Goal: Task Accomplishment & Management: Manage account settings

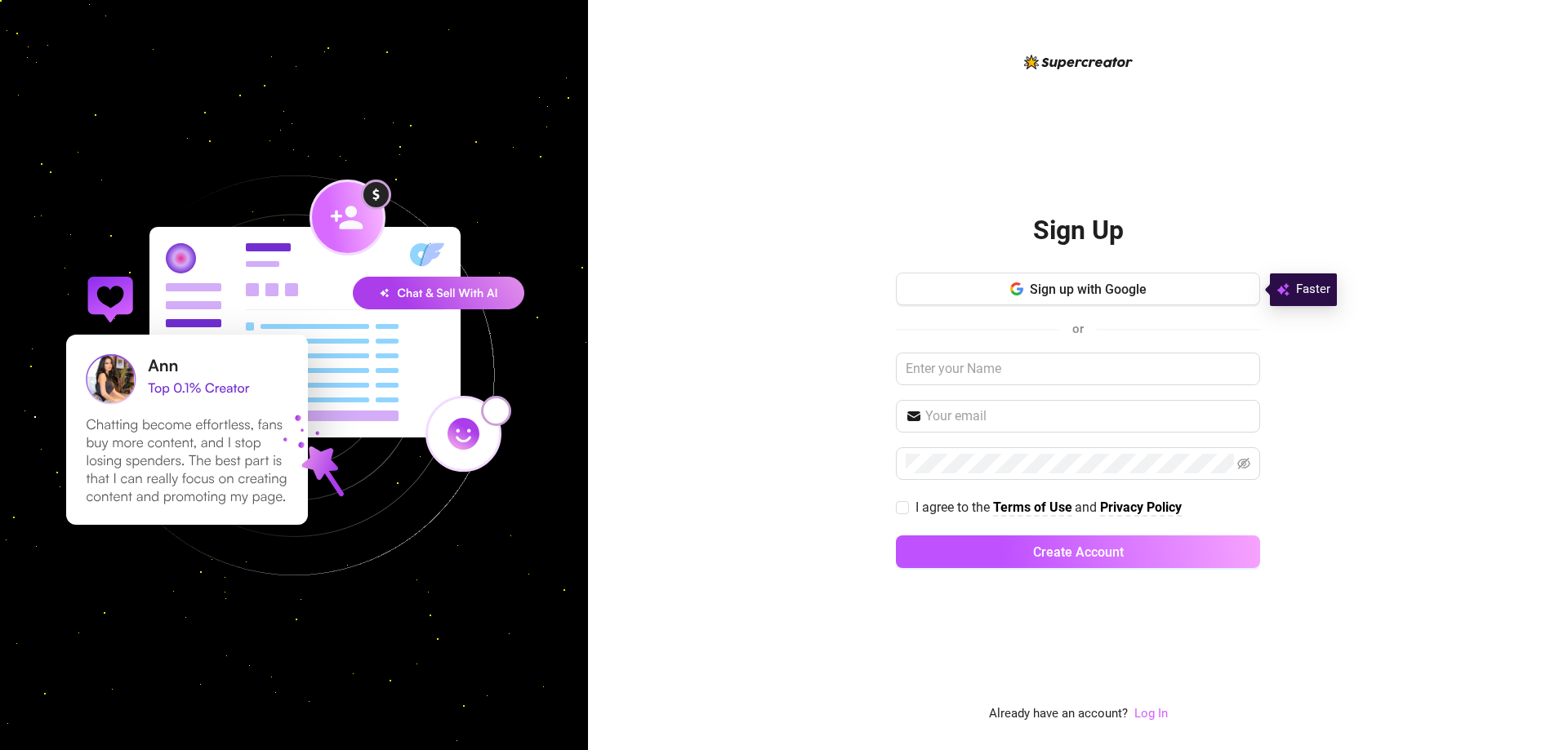
click at [1153, 707] on link "Log In" at bounding box center [1150, 713] width 33 height 14
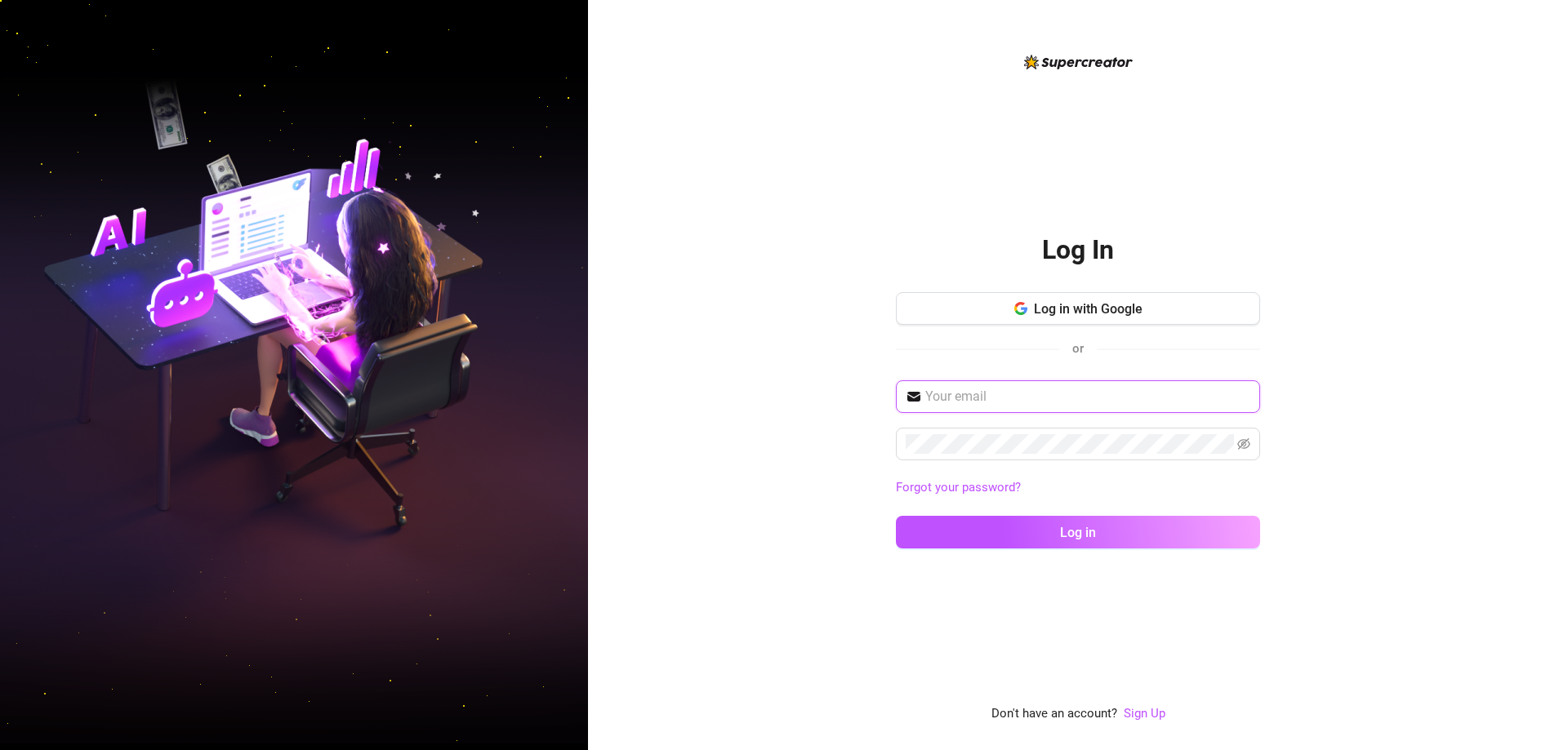
click at [1044, 394] on input "text" at bounding box center [1087, 397] width 325 height 20
type input "[EMAIL_ADDRESS][DOMAIN_NAME]"
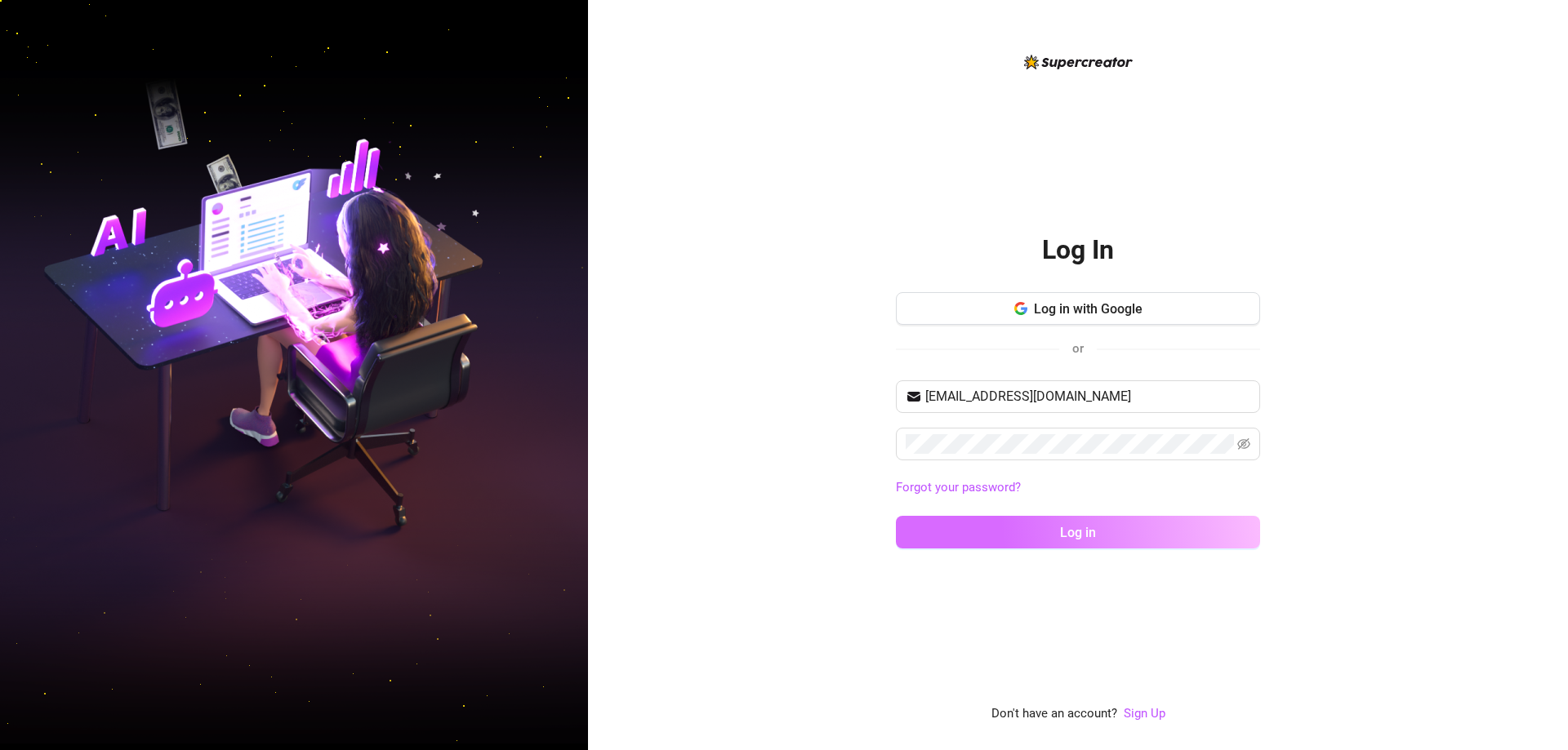
click at [1122, 533] on button "Log in" at bounding box center [1077, 532] width 364 height 32
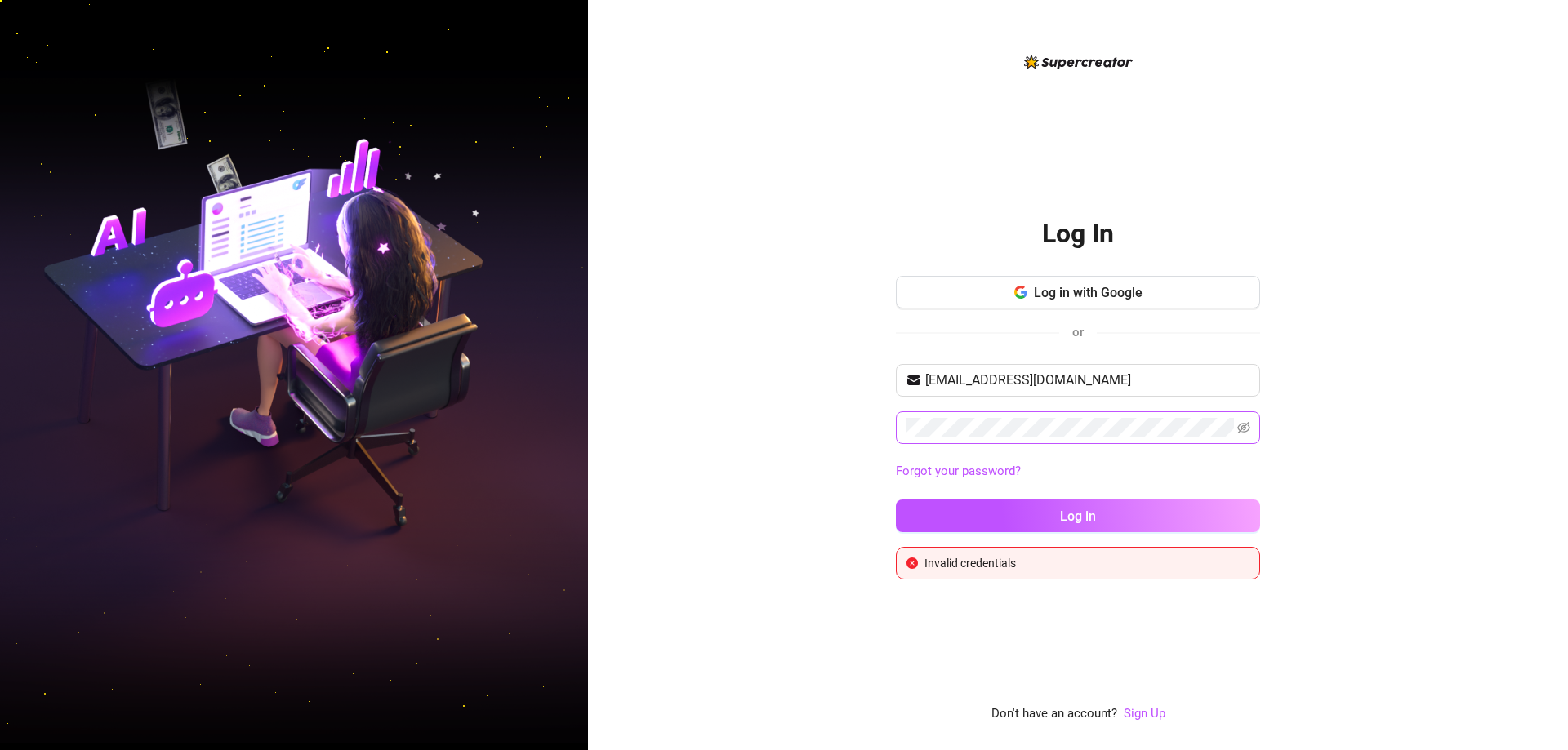
click at [1245, 421] on span at bounding box center [1244, 427] width 13 height 20
click at [1244, 422] on icon "eye-invisible" at bounding box center [1244, 428] width 13 height 13
click at [856, 432] on div "Log In Log in with Google or [EMAIL_ADDRESS][DOMAIN_NAME] Forgot your password?…" at bounding box center [1078, 375] width 980 height 750
click at [1143, 509] on button "Log in" at bounding box center [1077, 516] width 364 height 32
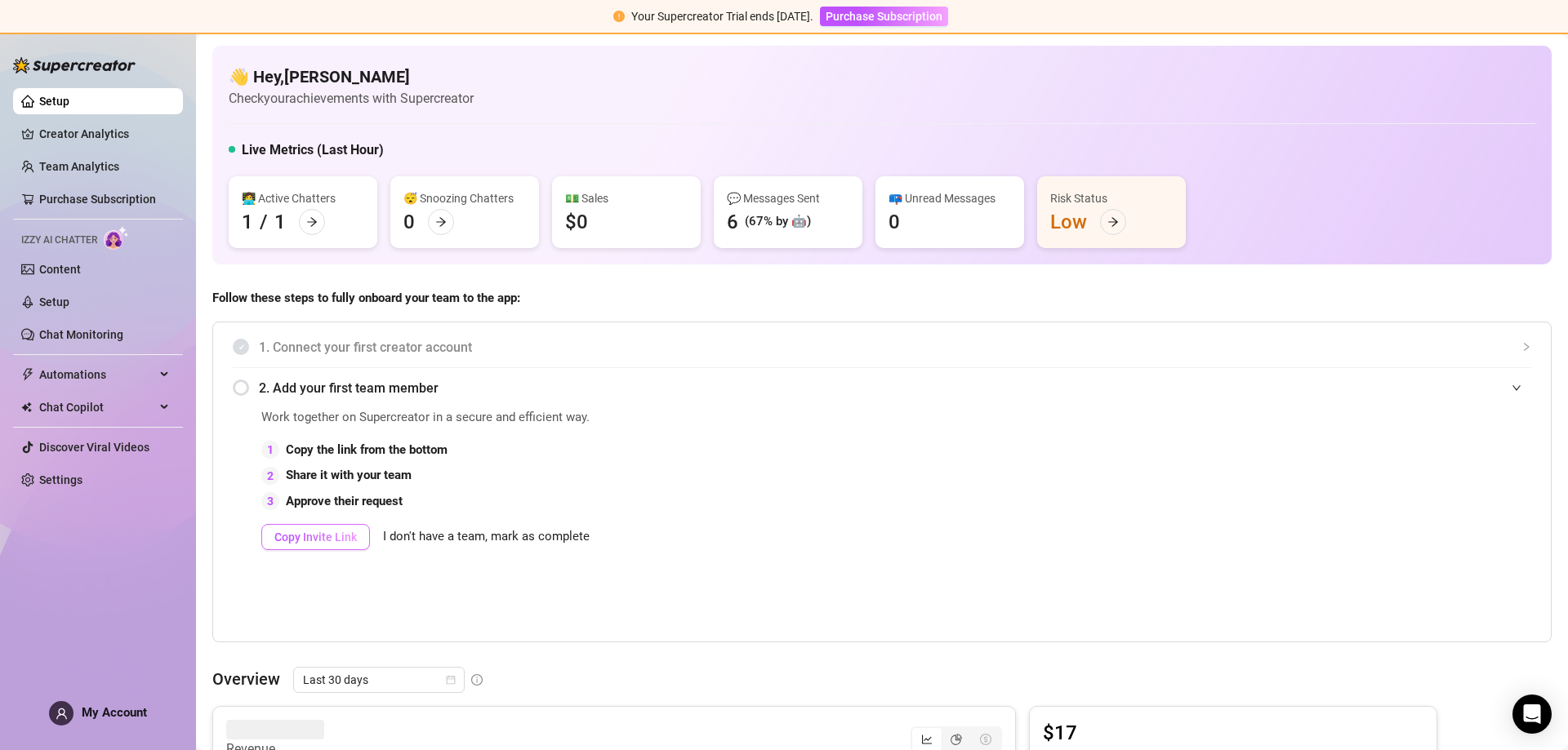
click at [341, 534] on span "Copy Invite Link" at bounding box center [315, 537] width 83 height 13
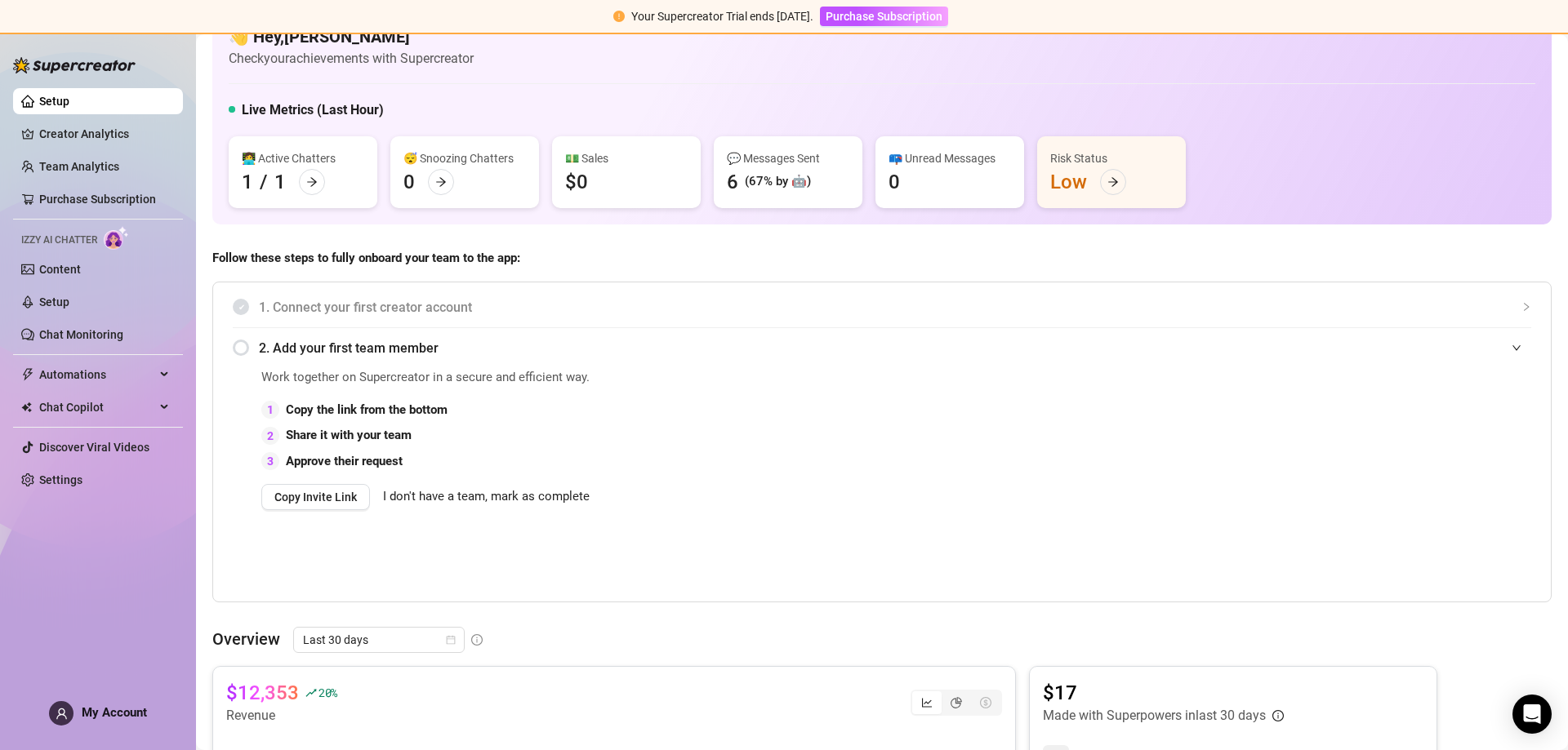
scroll to position [24, 0]
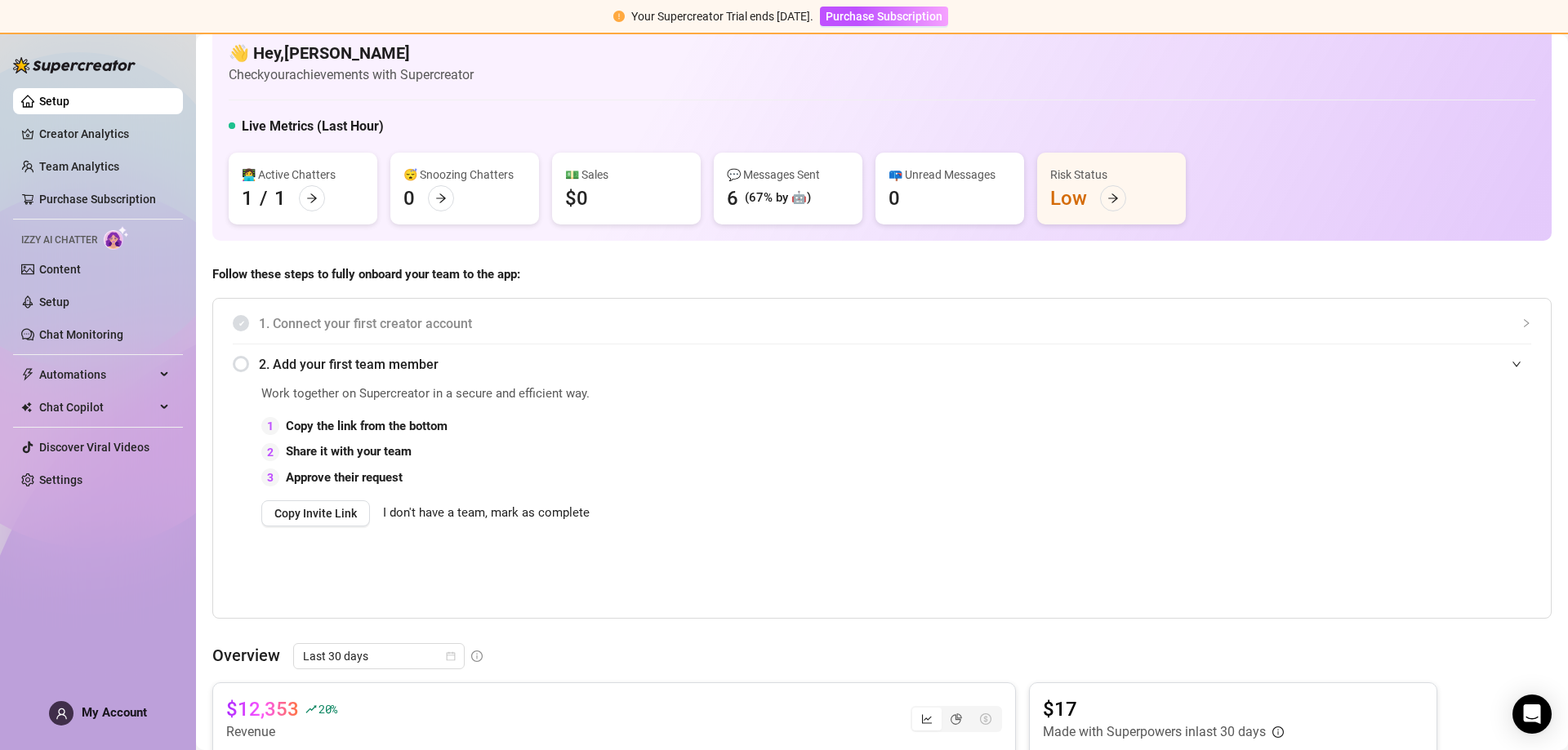
click at [233, 364] on div "2. Add your first team member" at bounding box center [881, 365] width 1298 height 40
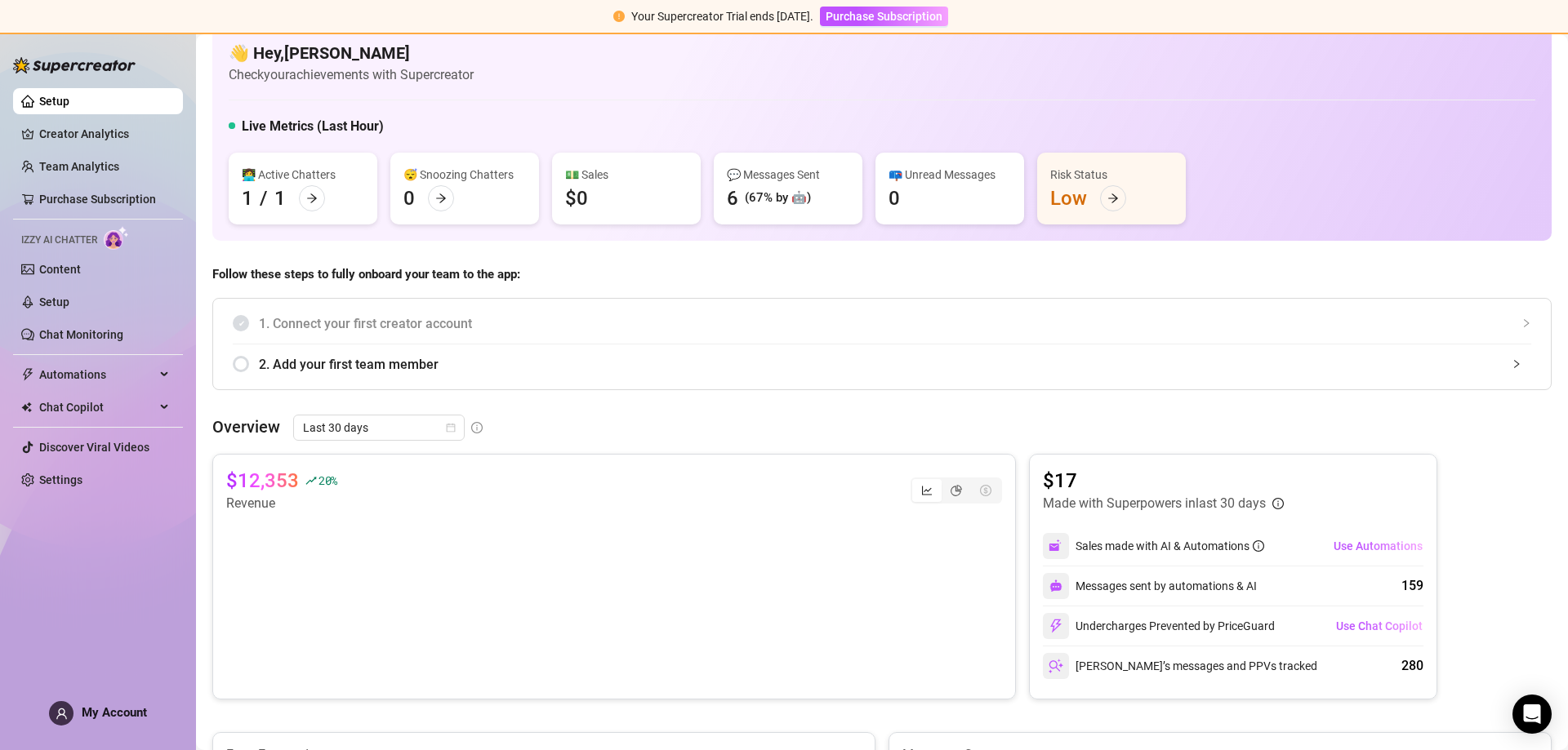
click at [234, 364] on div "2. Add your first team member" at bounding box center [881, 365] width 1298 height 40
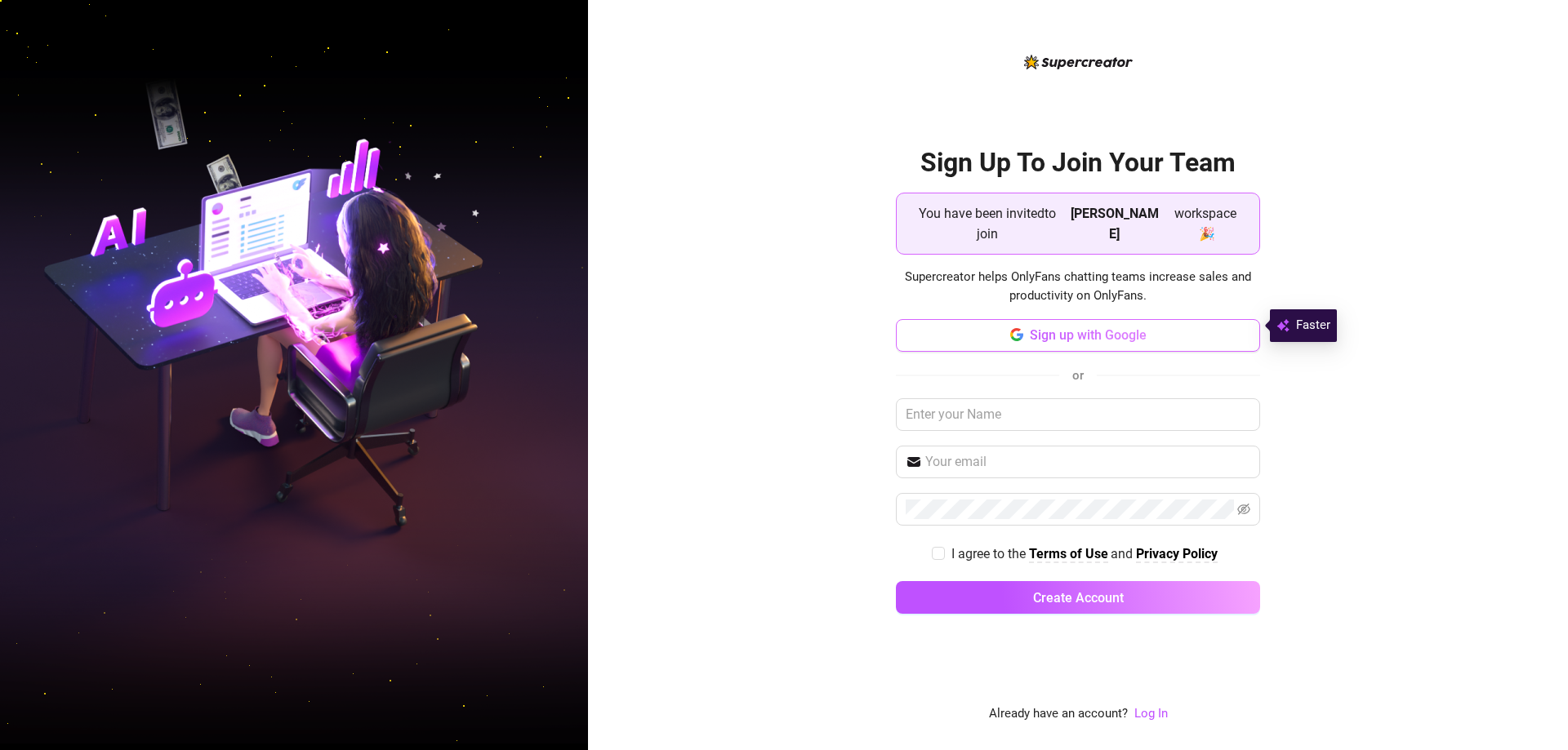
click at [1012, 330] on icon "button" at bounding box center [1017, 335] width 13 height 13
